Goal: Task Accomplishment & Management: Use online tool/utility

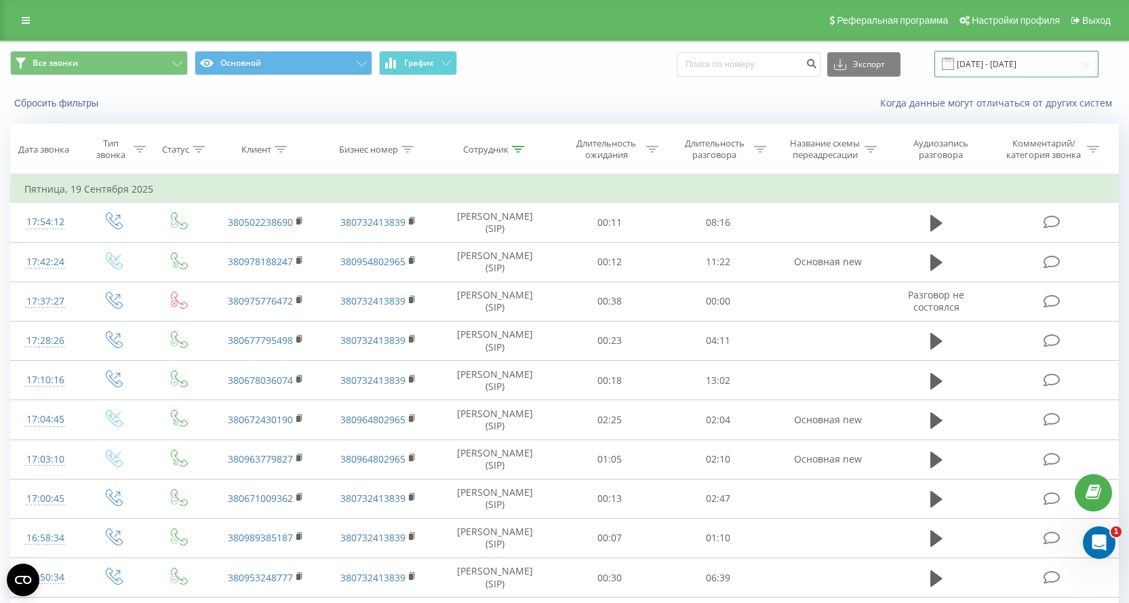
drag, startPoint x: 978, startPoint y: 66, endPoint x: 988, endPoint y: 74, distance: 12.5
click at [978, 65] on input "19.09.2025 - 19.09.2025" at bounding box center [1016, 64] width 164 height 26
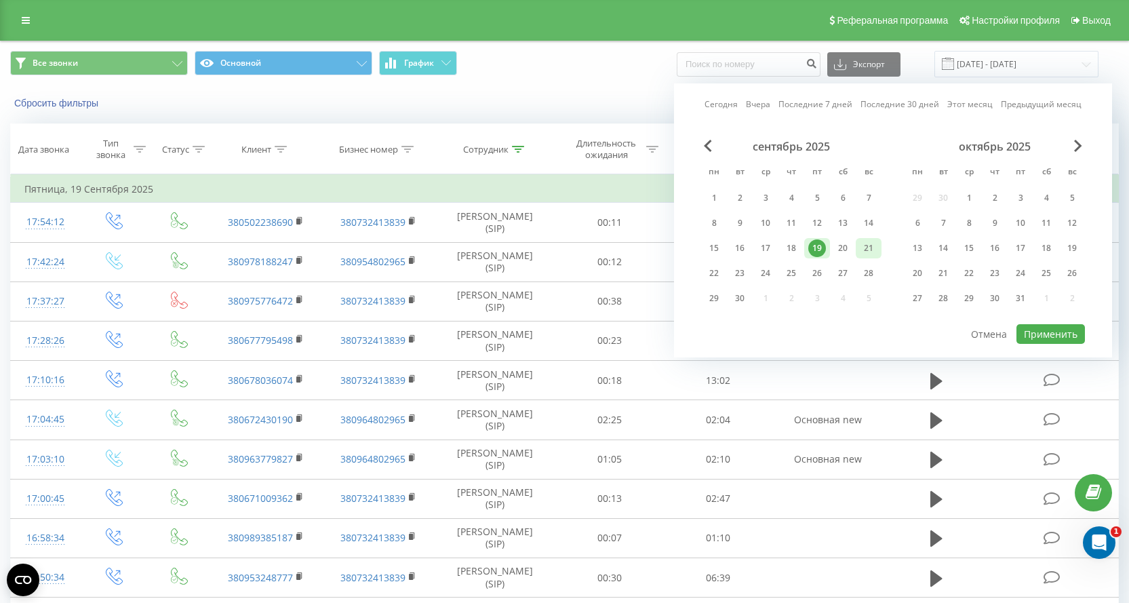
click at [868, 247] on div "21" at bounding box center [869, 248] width 18 height 18
click at [1032, 332] on button "Применить" at bounding box center [1050, 334] width 68 height 20
type input "[DATE] - [DATE]"
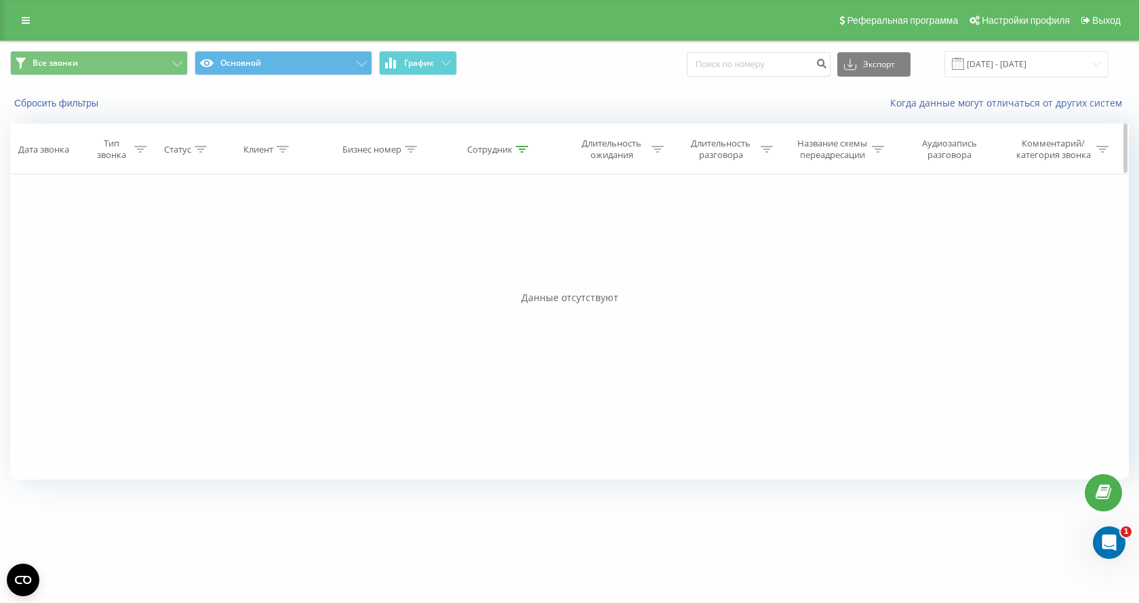
click at [524, 150] on icon at bounding box center [522, 149] width 12 height 7
click at [472, 272] on button "Отмена" at bounding box center [469, 273] width 58 height 17
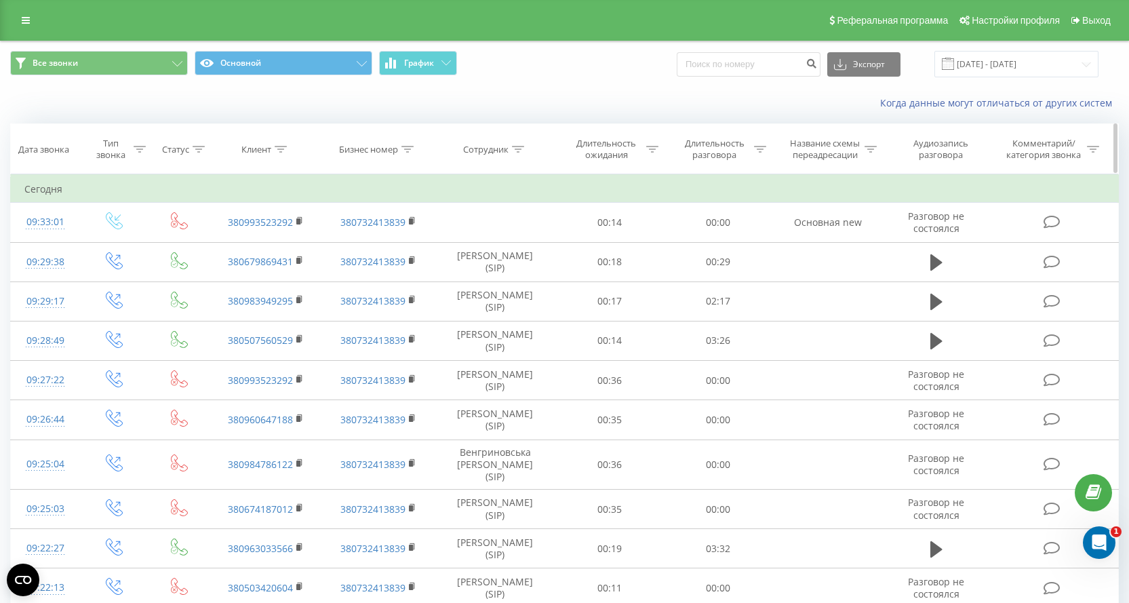
click at [517, 153] on div at bounding box center [518, 150] width 12 height 12
click at [474, 245] on input "якоб" at bounding box center [494, 247] width 119 height 24
type input "Черне"
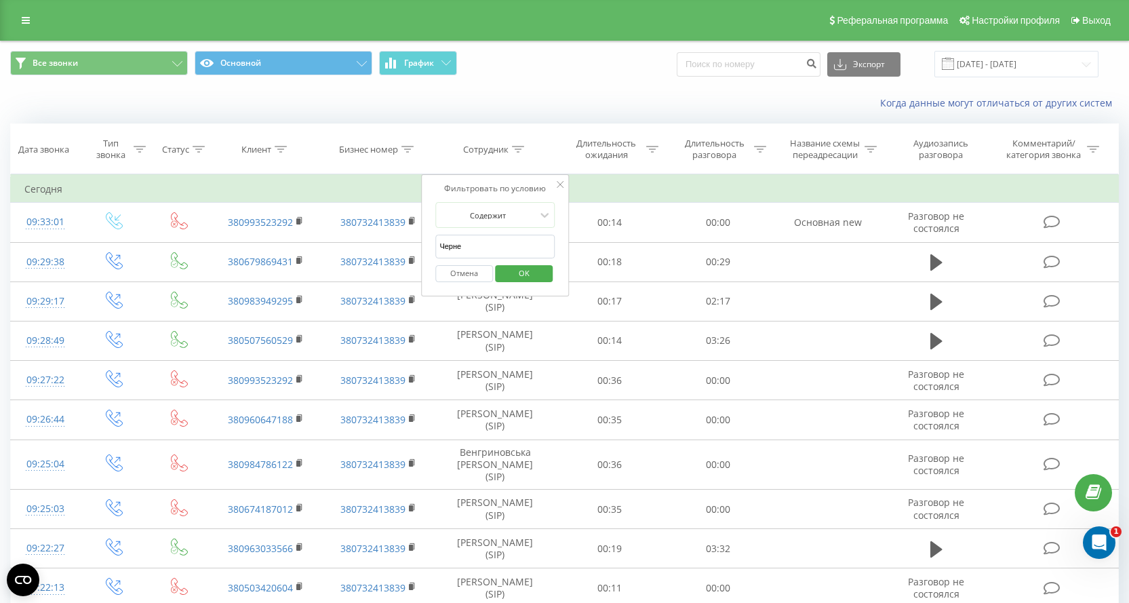
click at [533, 276] on span "OK" at bounding box center [524, 272] width 38 height 21
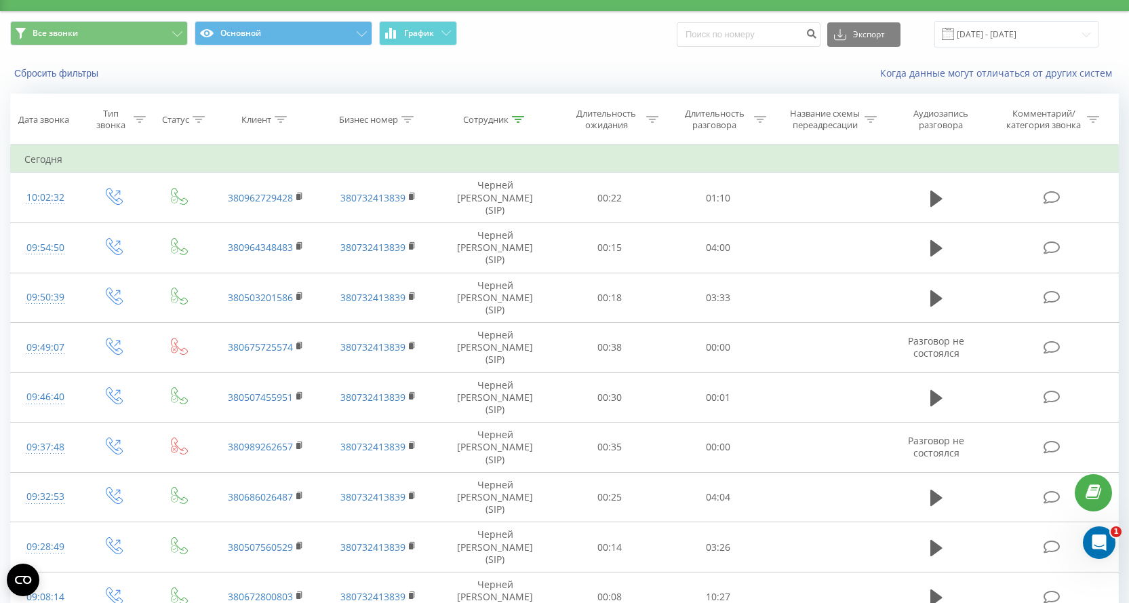
scroll to position [45, 0]
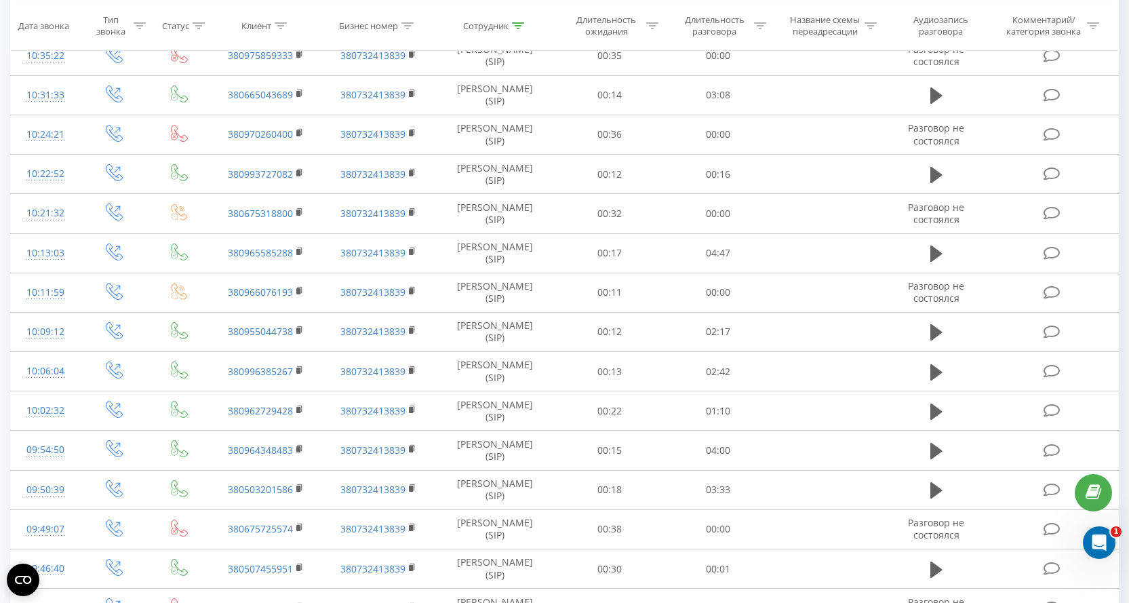
scroll to position [440, 0]
